Goal: Information Seeking & Learning: Learn about a topic

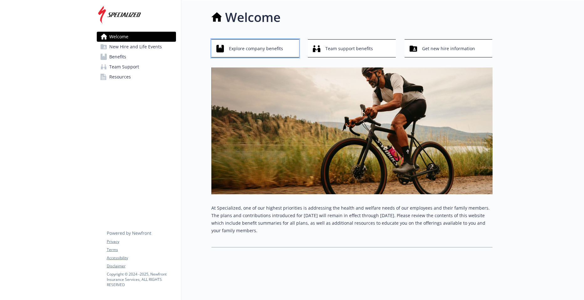
click at [246, 49] on span "Explore company benefits" at bounding box center [256, 49] width 54 height 12
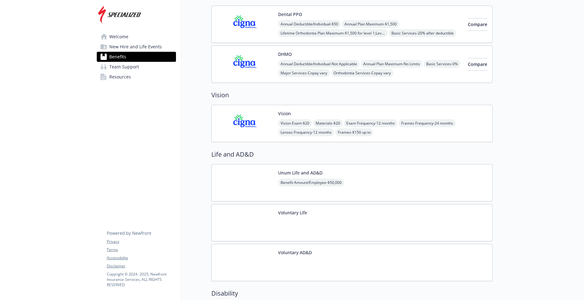
scroll to position [630, 0]
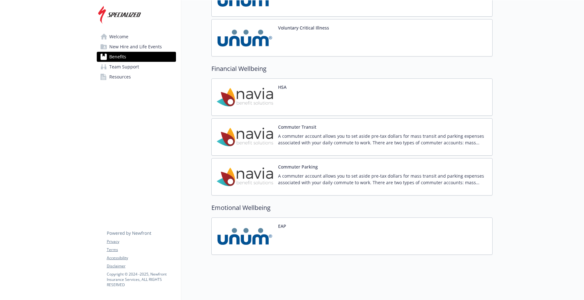
click at [361, 128] on div "Commuter Transit A commuter account allows you to set aside pre-tax dollars for…" at bounding box center [382, 136] width 209 height 27
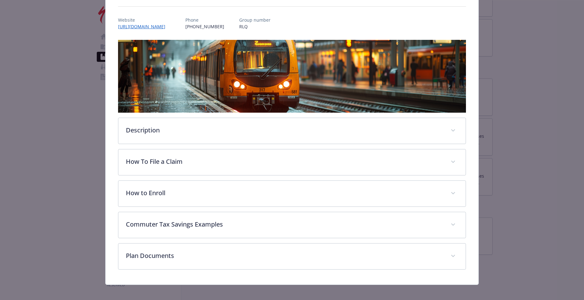
scroll to position [67, 0]
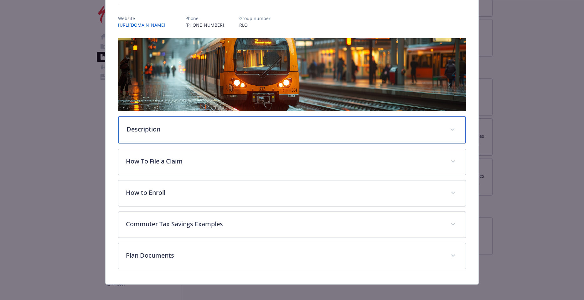
click at [157, 130] on p "Description" at bounding box center [285, 128] width 317 height 9
